Goal: Task Accomplishment & Management: Use online tool/utility

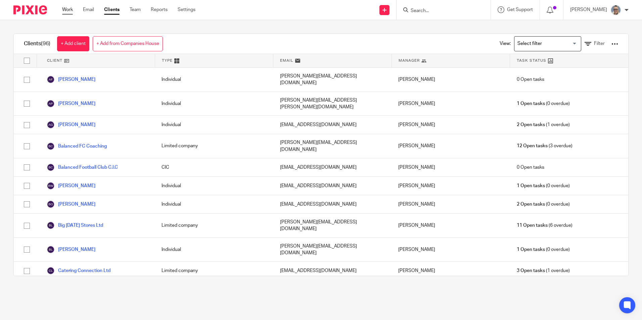
click at [68, 10] on link "Work" at bounding box center [67, 9] width 11 height 7
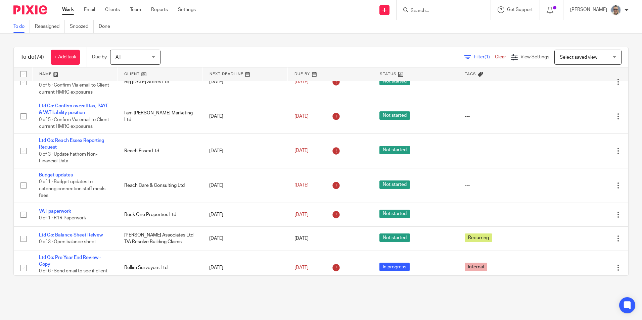
scroll to position [269, 0]
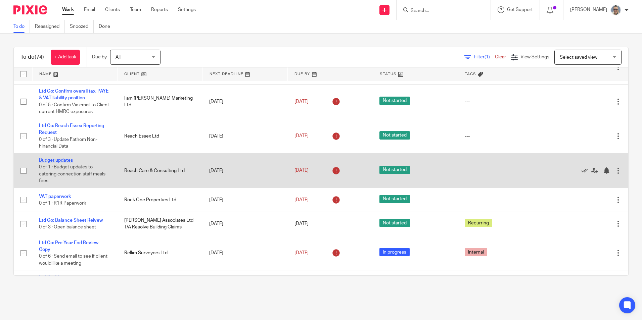
click at [63, 162] on link "Budget updates" at bounding box center [56, 160] width 34 height 5
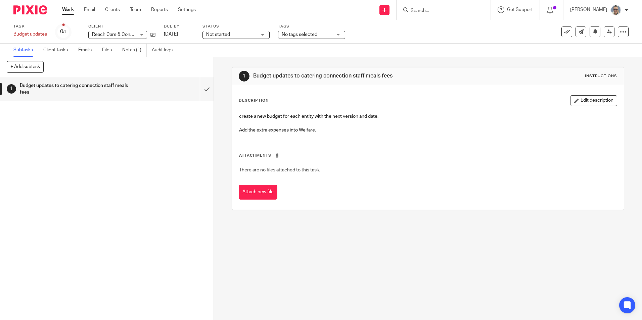
click at [73, 86] on h1 "Budget updates to catering connection staff meals fees" at bounding box center [78, 89] width 116 height 17
click at [564, 33] on icon at bounding box center [567, 32] width 7 height 7
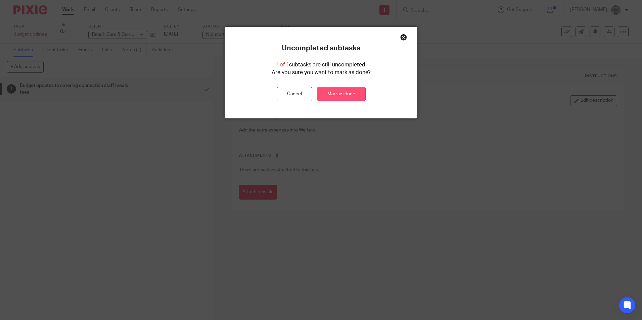
click at [350, 98] on link "Mark as done" at bounding box center [341, 94] width 49 height 14
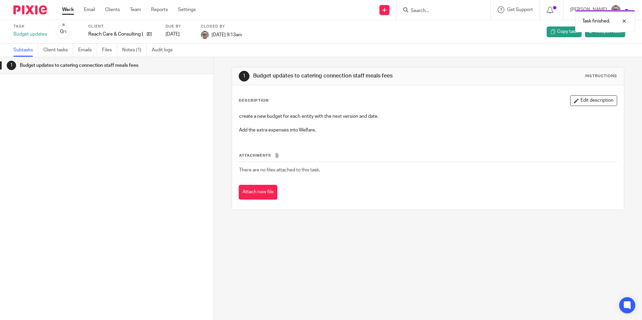
click at [67, 8] on link "Work" at bounding box center [68, 9] width 12 height 7
